Goal: Complete application form

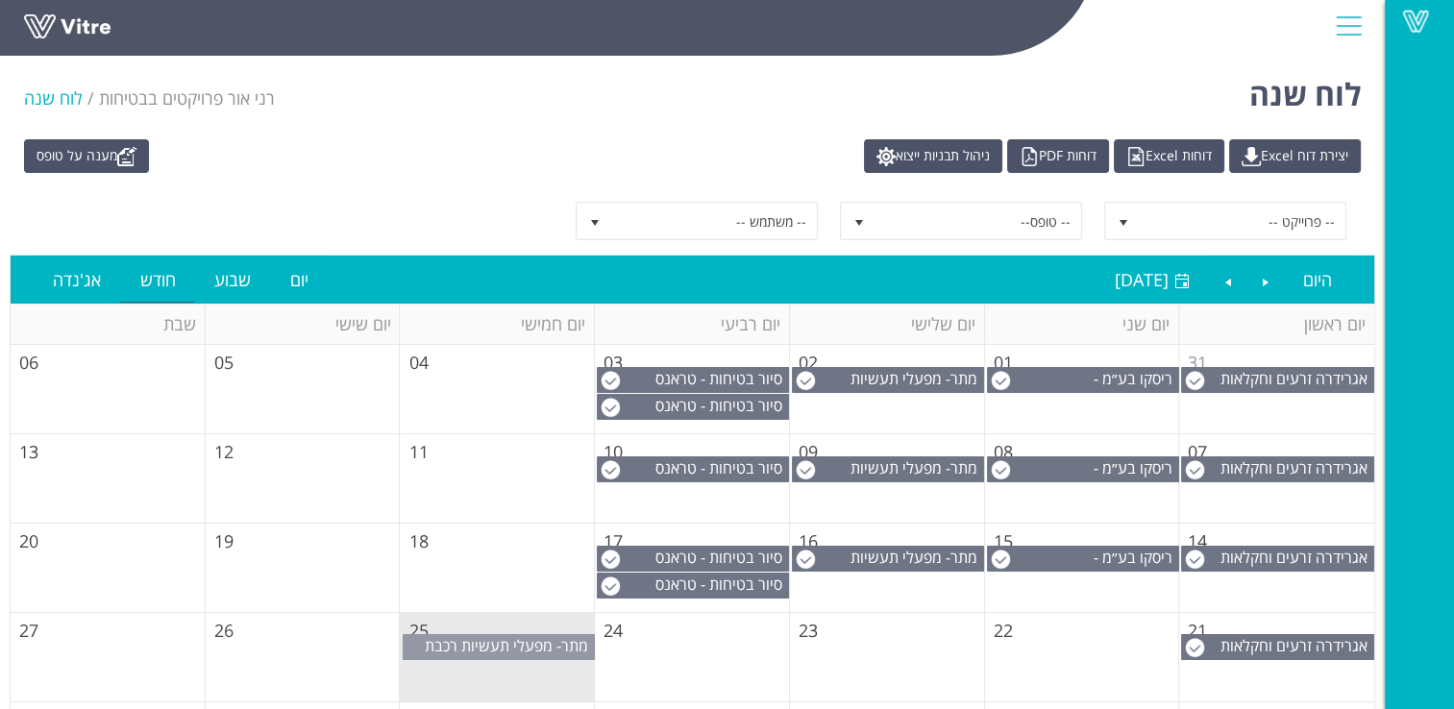
click at [496, 640] on span "מתר- מפעלי תעשיות רכבת (1999) בע"מ" at bounding box center [509, 656] width 169 height 42
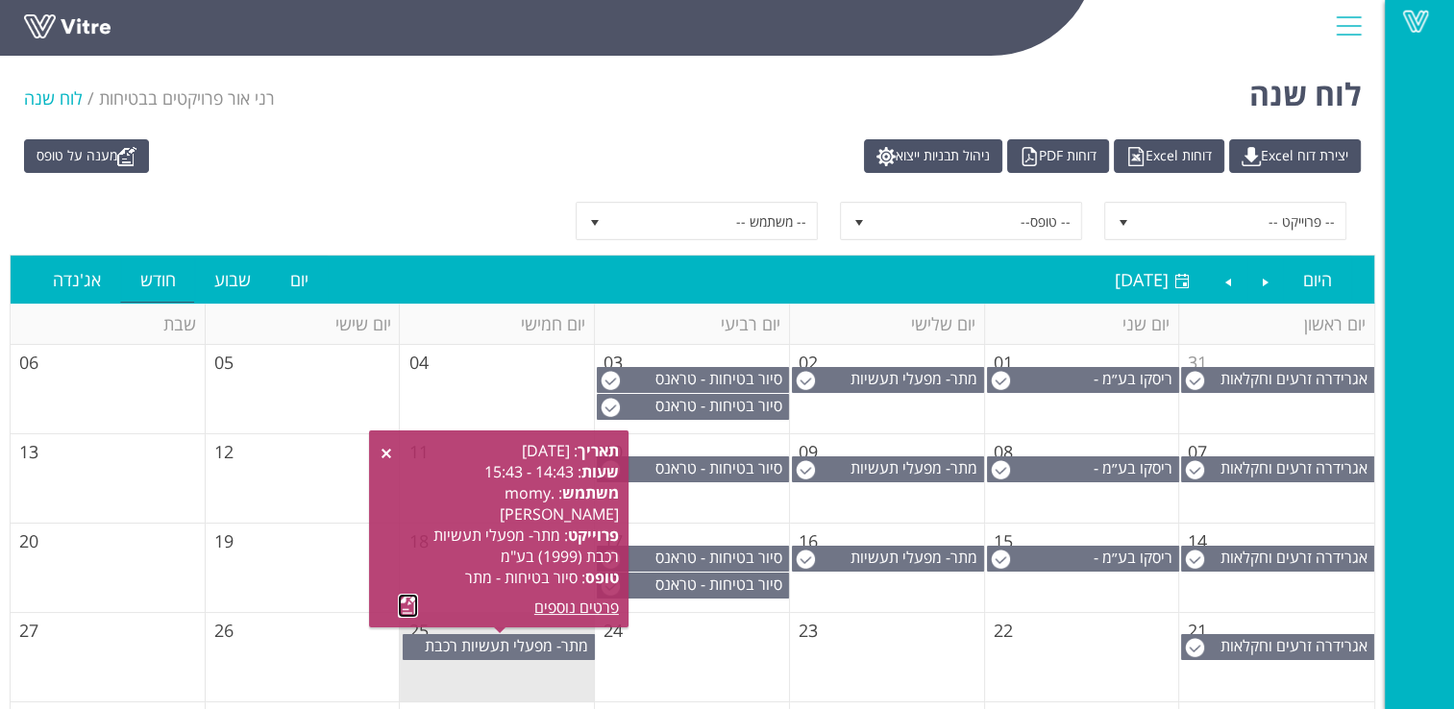
click at [404, 605] on link at bounding box center [408, 606] width 20 height 24
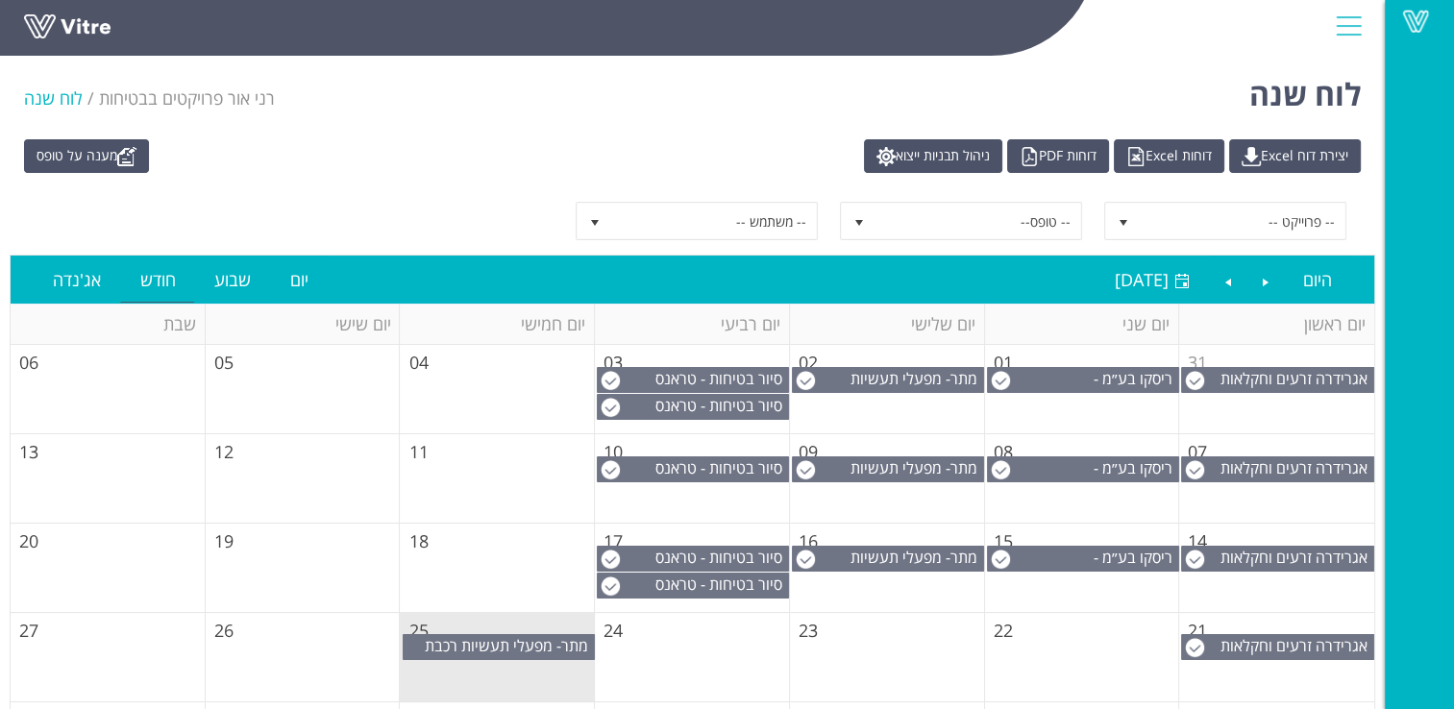
click at [360, 651] on td "26" at bounding box center [303, 657] width 195 height 89
click at [503, 651] on span "מתר- מפעלי תעשיות רכבת (1999) בע"מ" at bounding box center [509, 656] width 169 height 42
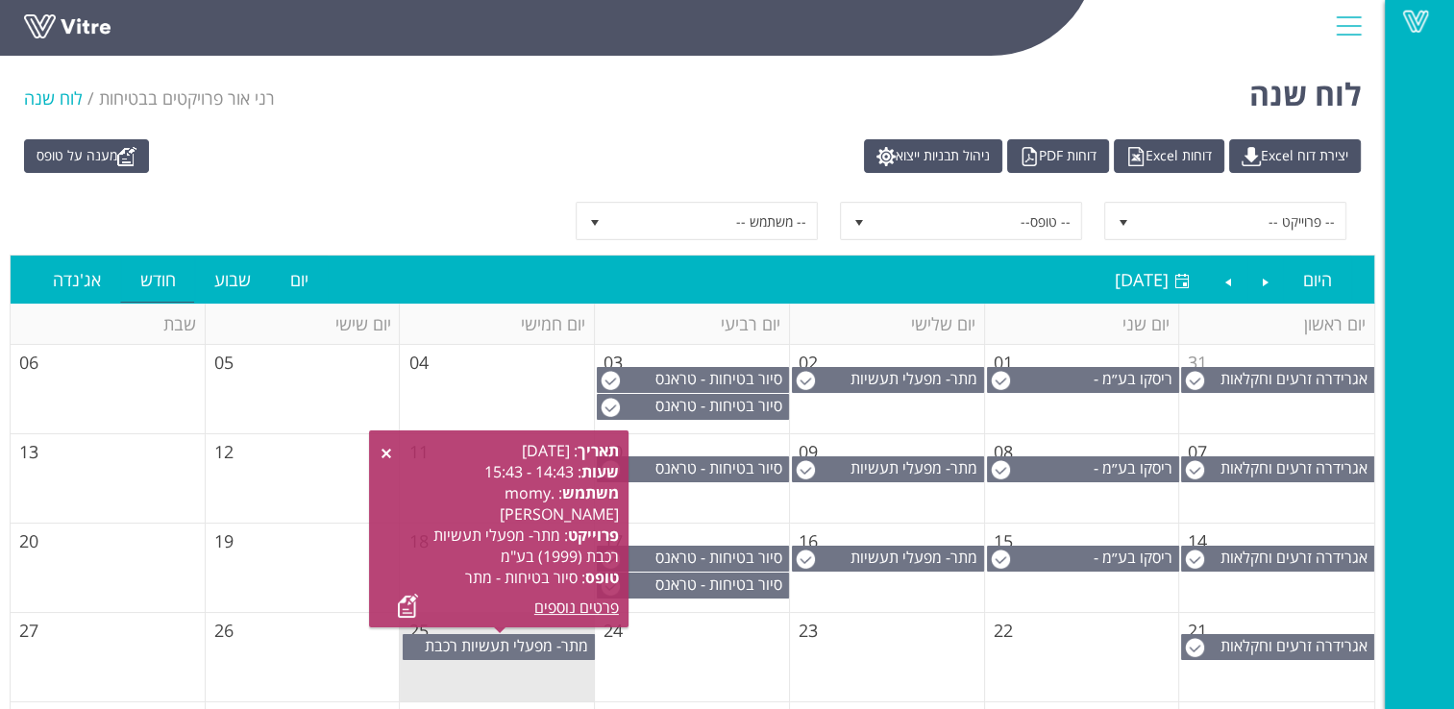
click at [318, 660] on td "26" at bounding box center [303, 657] width 195 height 89
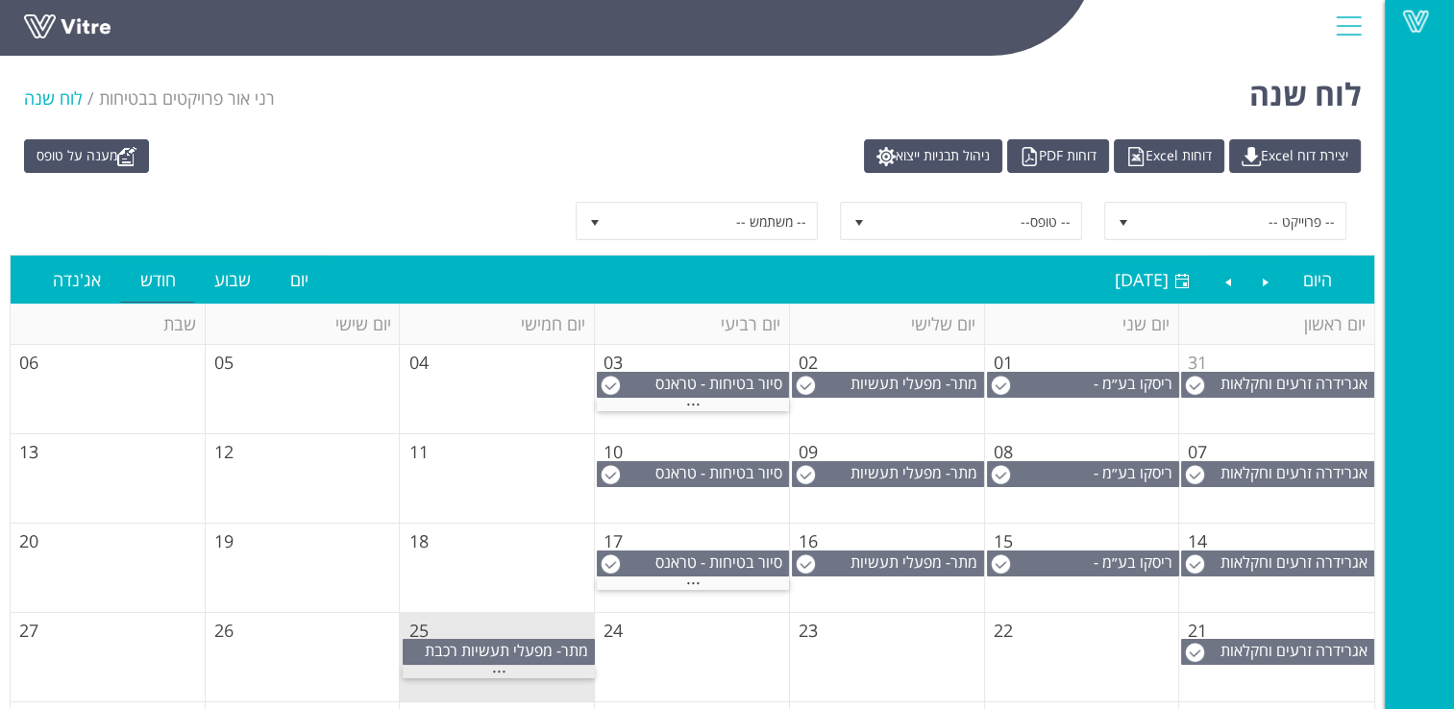
click at [502, 670] on span "..." at bounding box center [499, 666] width 14 height 21
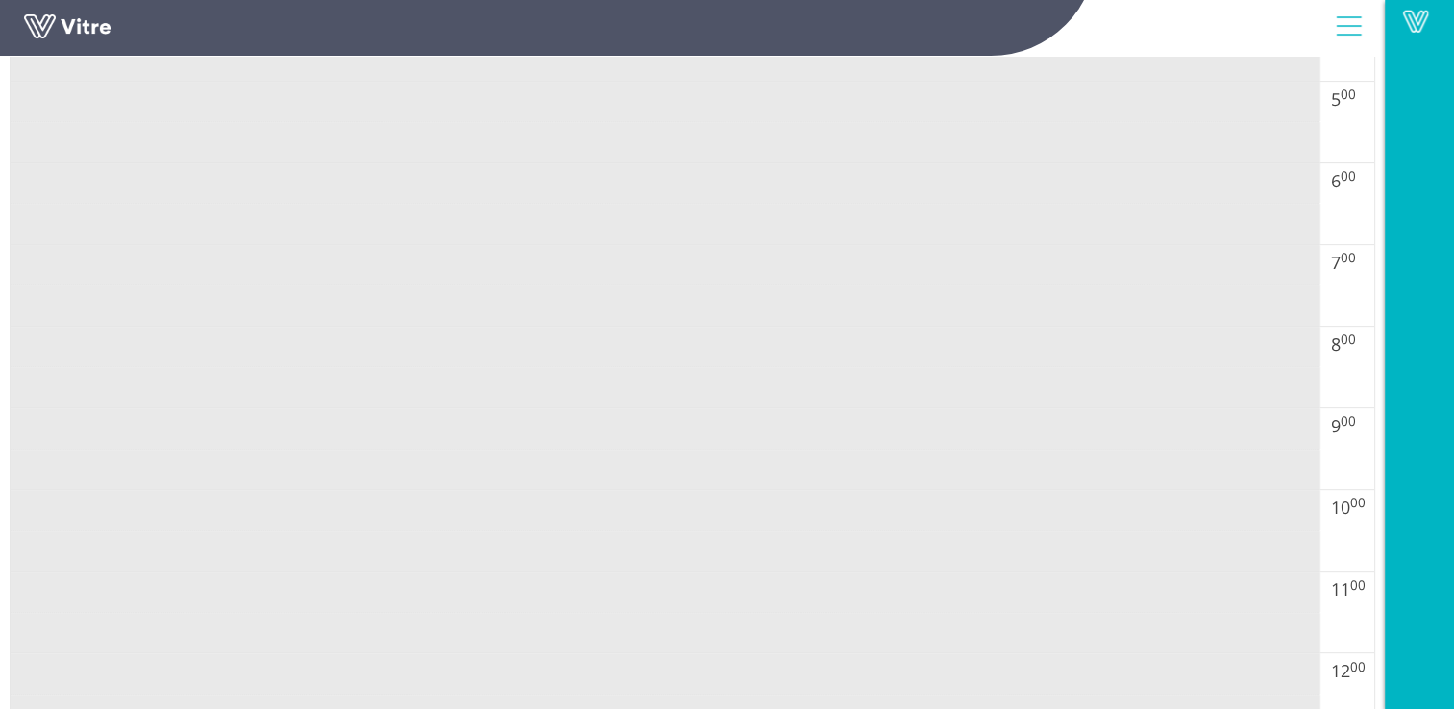
scroll to position [1057, 0]
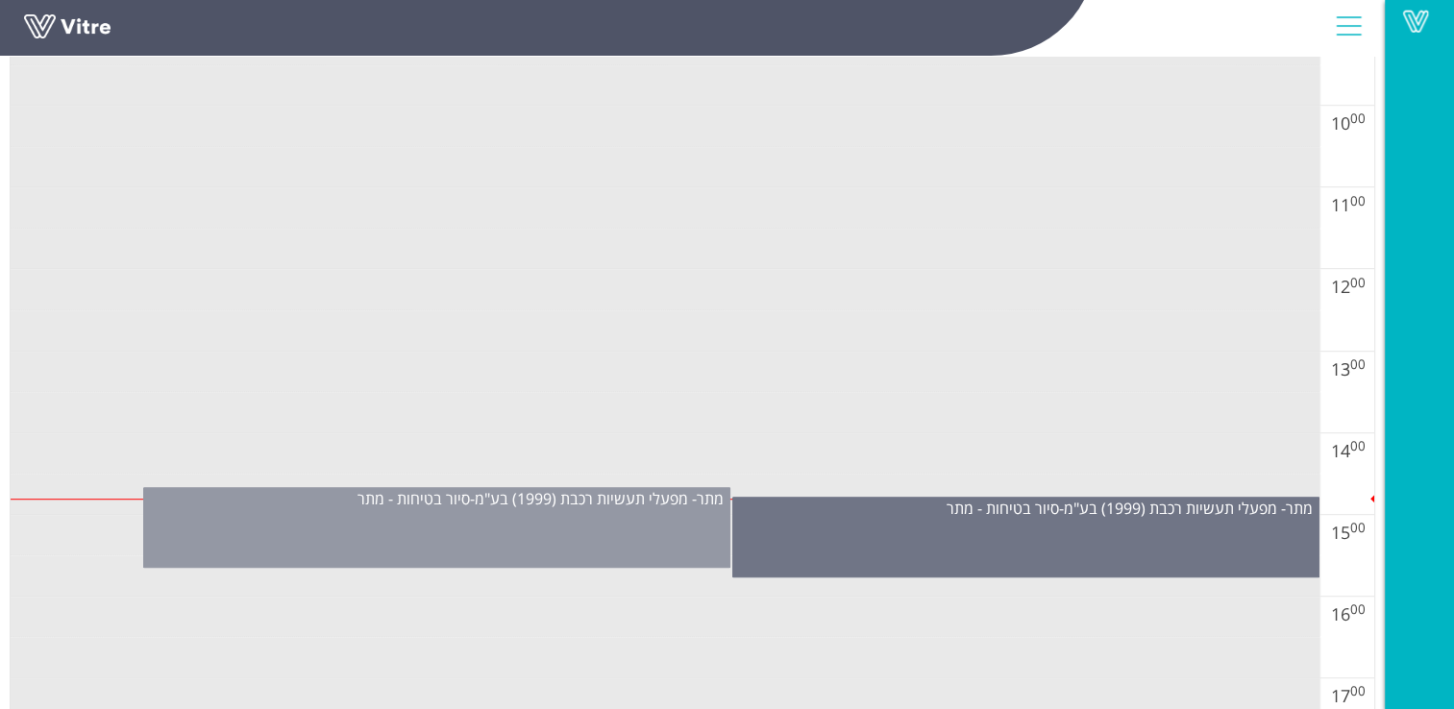
click at [536, 529] on div "מתר- מפעלי תעשיות רכבת (1999) בע"מ - סיור בטיחות - מתר" at bounding box center [436, 527] width 587 height 81
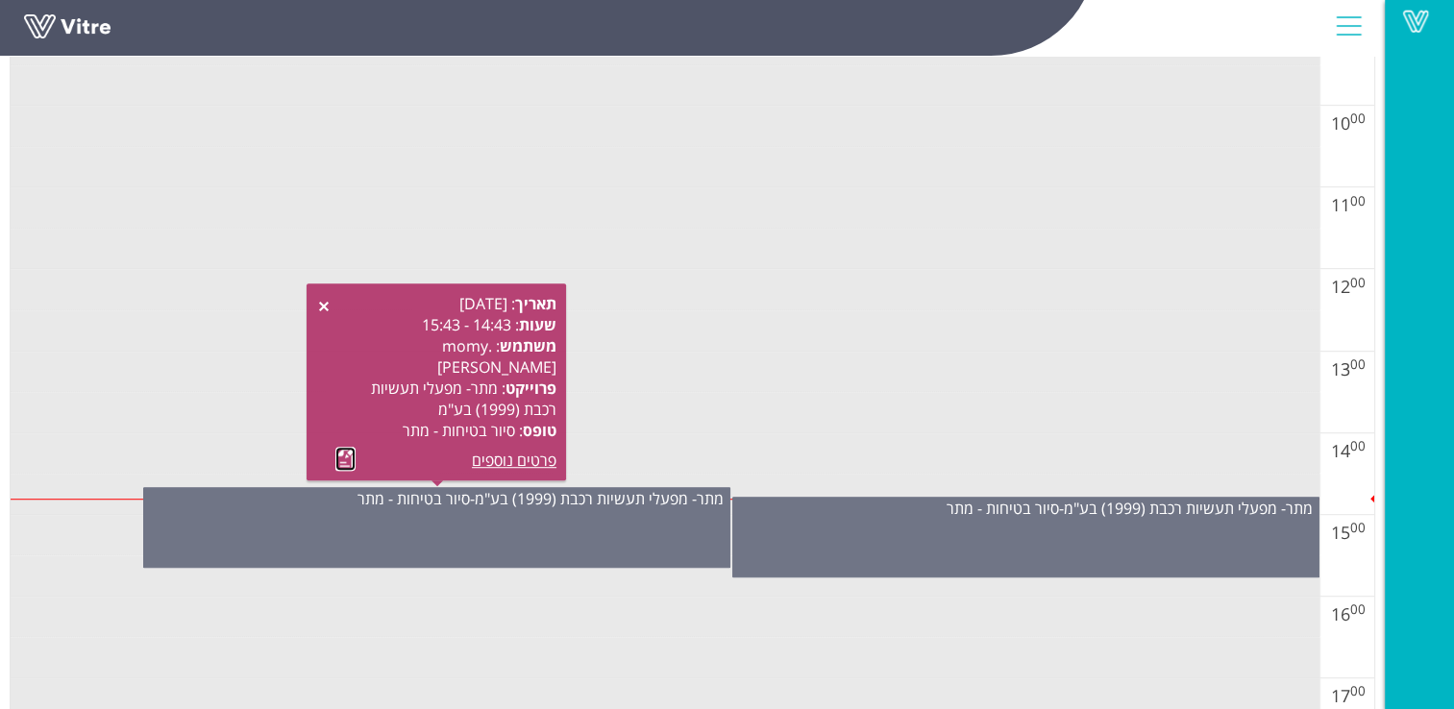
click at [346, 463] on link at bounding box center [345, 459] width 20 height 24
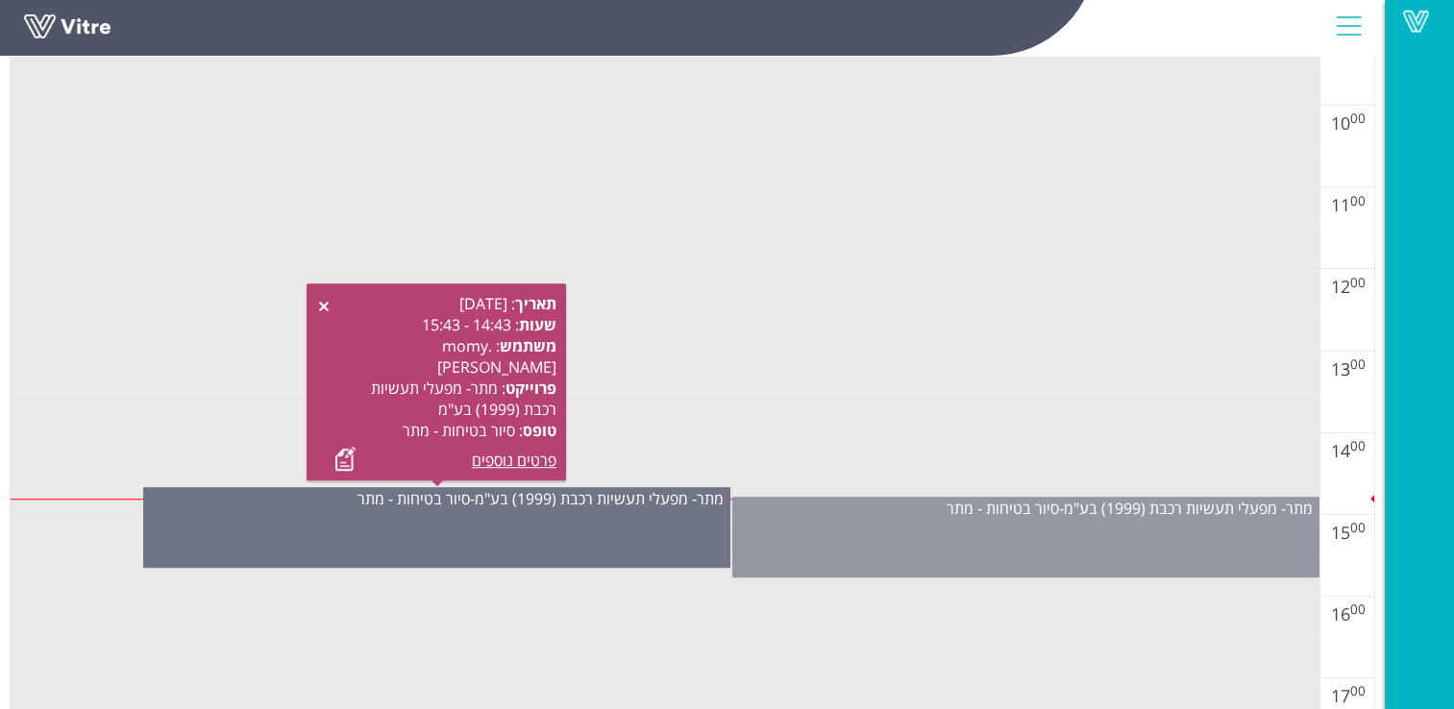
click at [1008, 533] on div "מתר- מפעלי תעשיות רכבת (1999) בע"מ - סיור בטיחות - מתר" at bounding box center [1025, 537] width 587 height 81
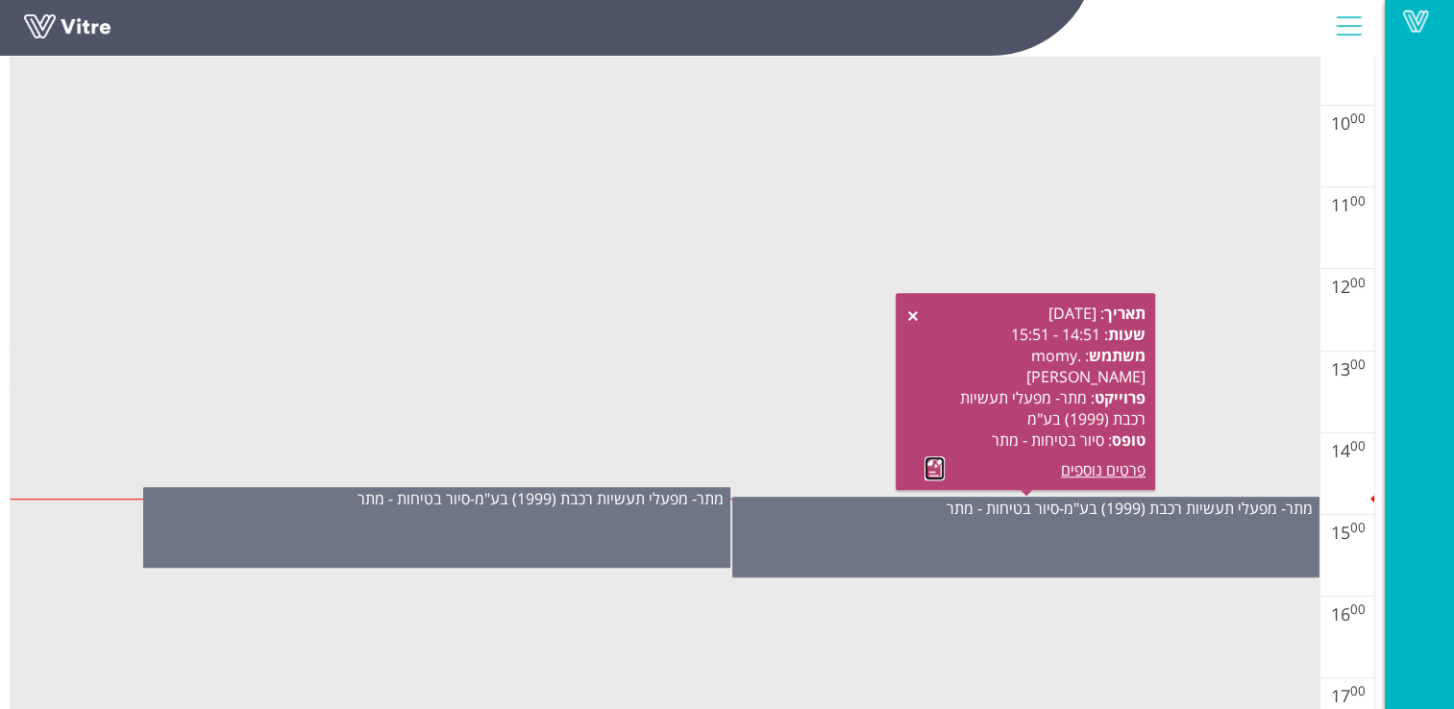
click at [939, 471] on link at bounding box center [935, 469] width 20 height 24
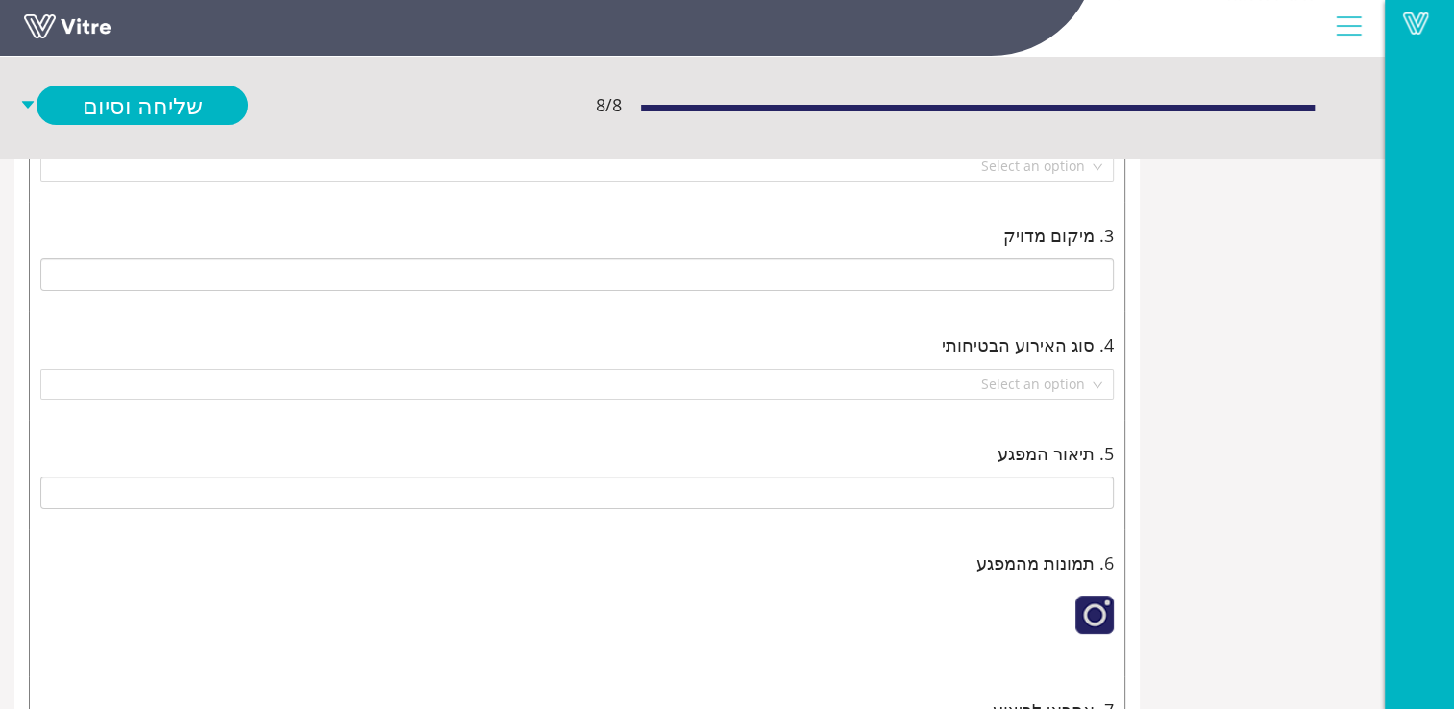
scroll to position [278, 0]
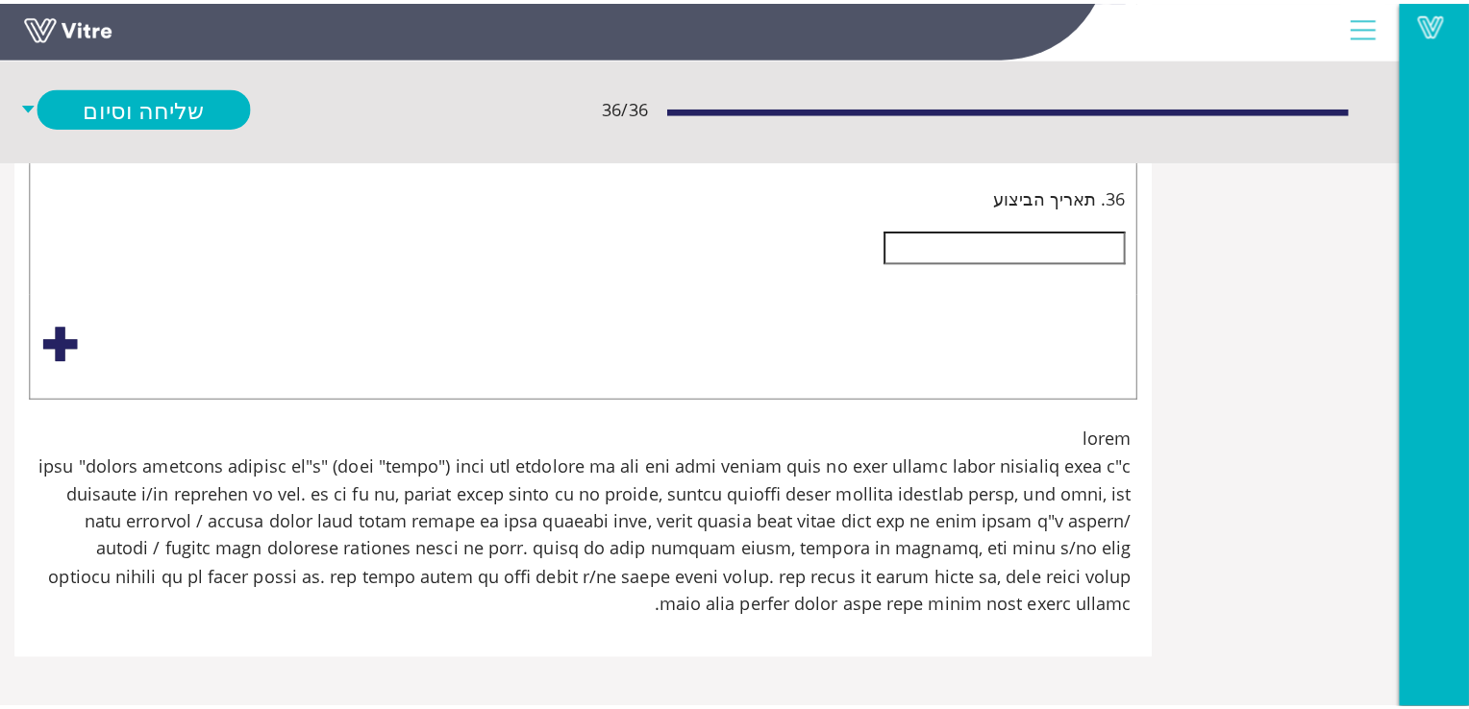
scroll to position [11514, -188]
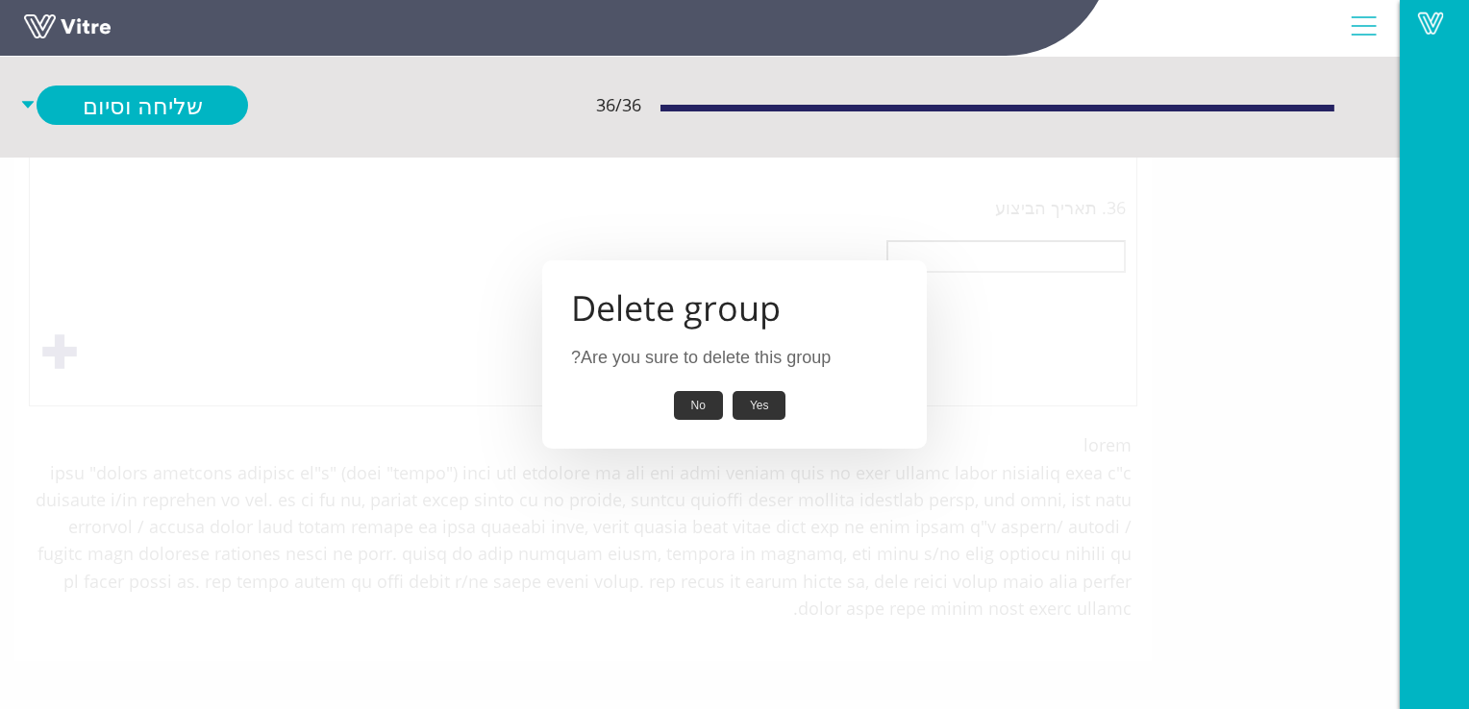
click at [767, 407] on button "Yes" at bounding box center [759, 406] width 54 height 30
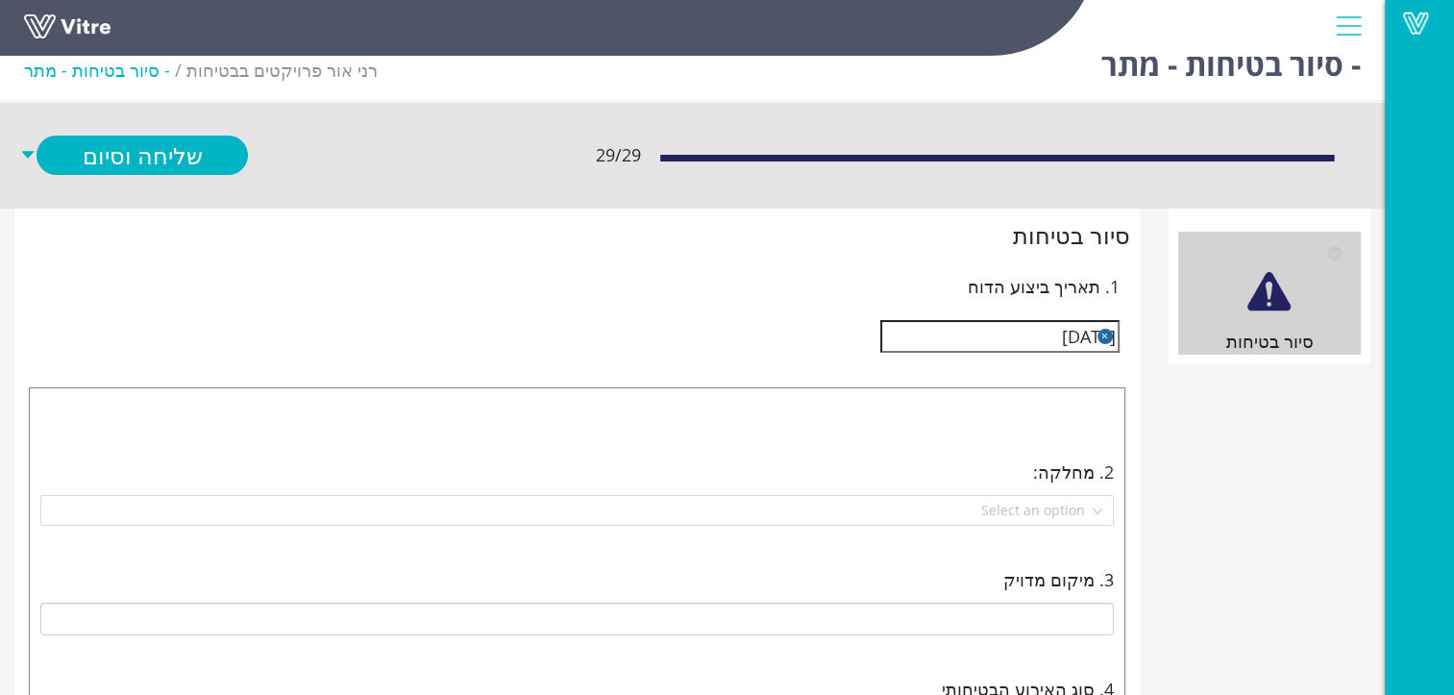
scroll to position [0, -188]
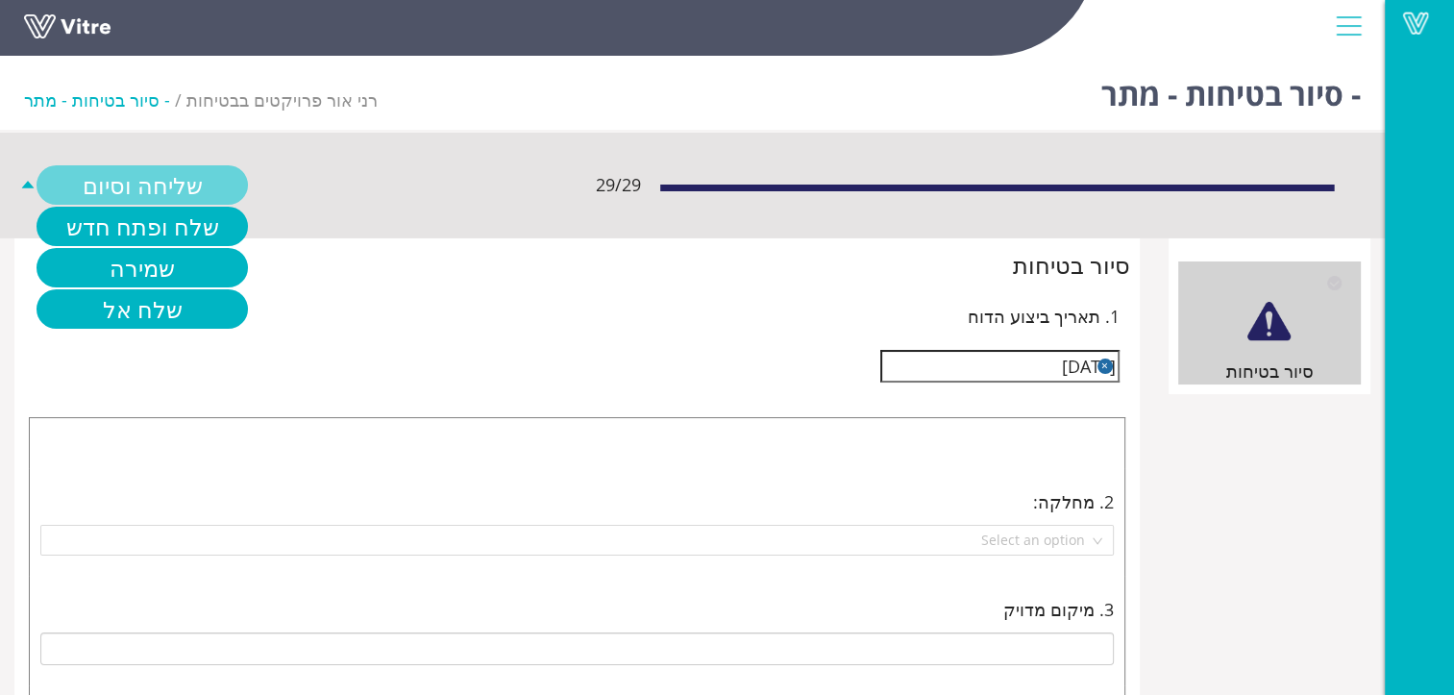
click at [248, 186] on link "שליחה וסיום" at bounding box center [142, 184] width 211 height 39
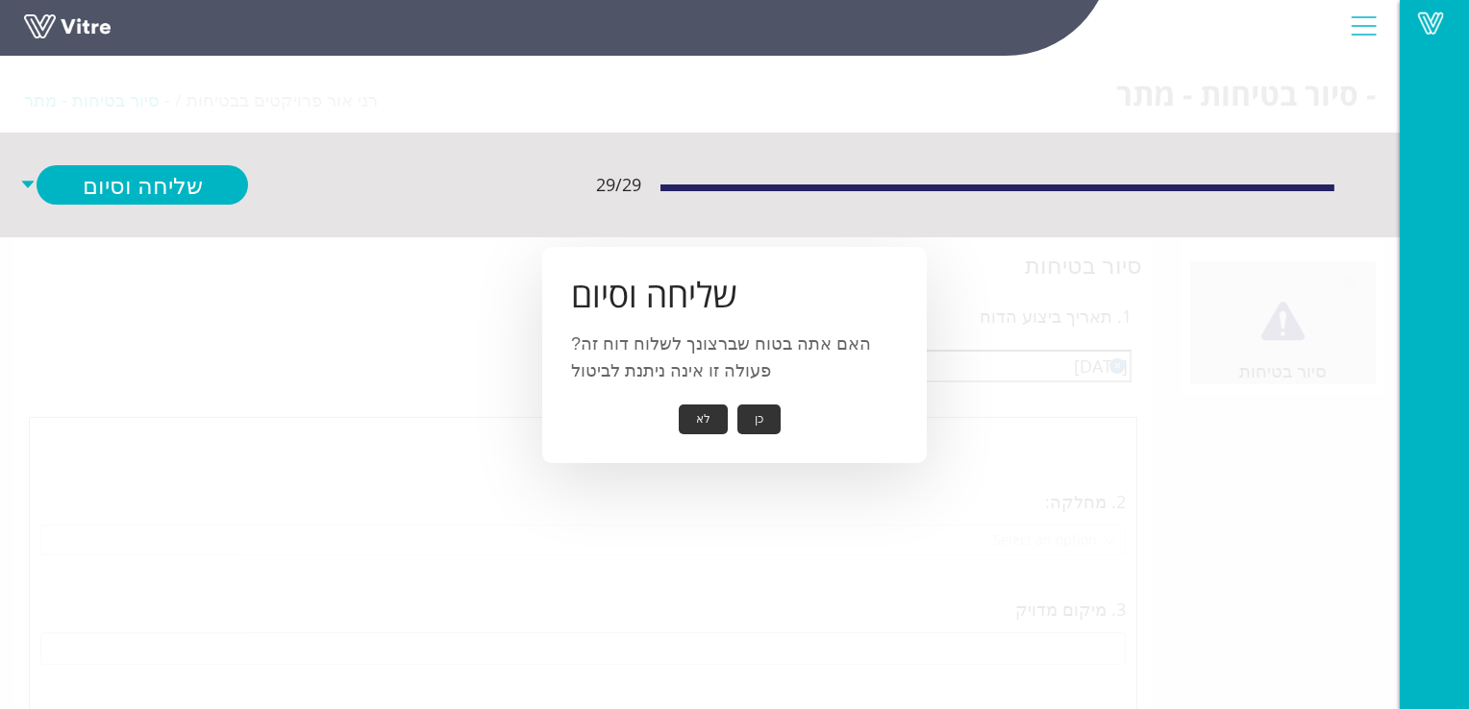
click at [759, 417] on button "כן" at bounding box center [758, 420] width 43 height 30
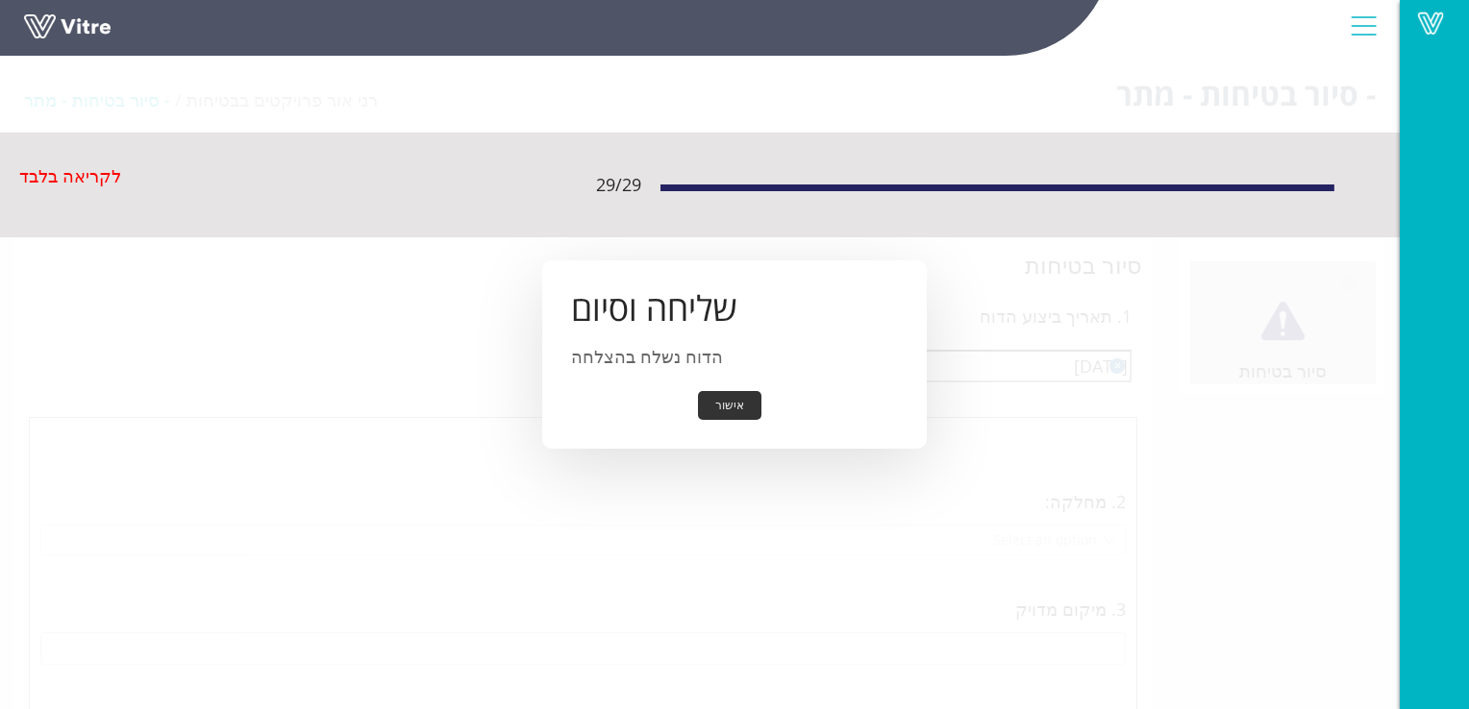
click at [727, 399] on button "אישור" at bounding box center [729, 406] width 63 height 30
